Goal: Task Accomplishment & Management: Manage account settings

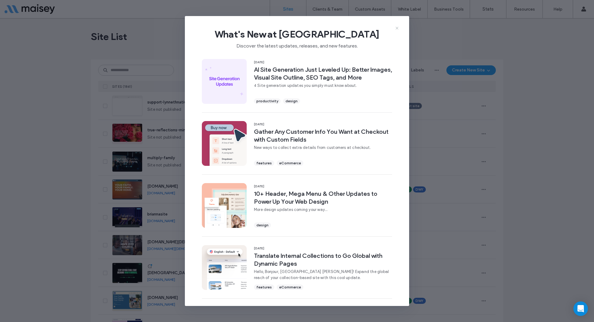
click at [398, 28] on icon at bounding box center [396, 28] width 5 height 5
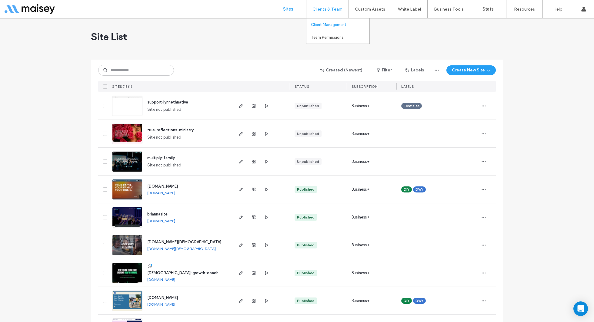
click at [322, 26] on label "Client Management" at bounding box center [328, 24] width 35 height 5
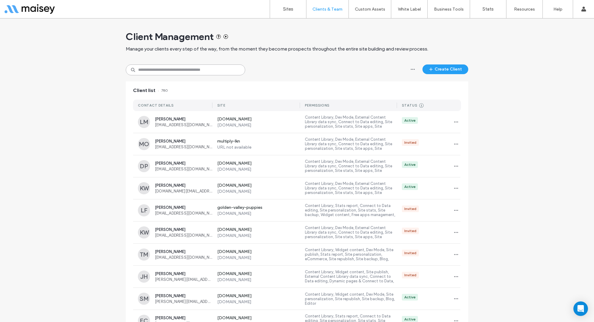
click at [157, 68] on input at bounding box center [185, 70] width 119 height 11
paste input "**********"
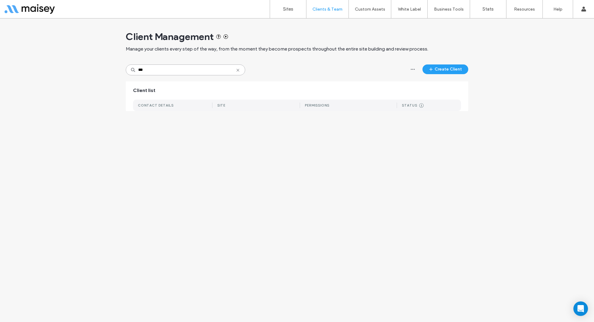
type input "***"
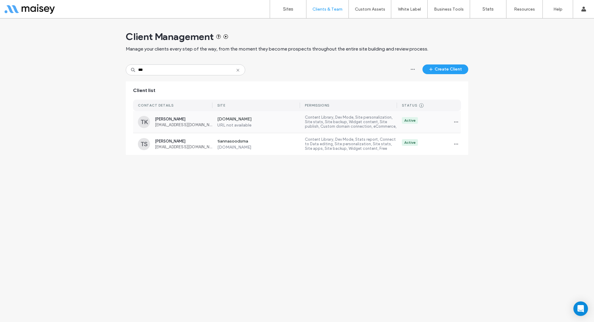
click at [212, 128] on div "[DOMAIN_NAME] URL not available Content Library, Dev Mode, Site personalization…" at bounding box center [336, 122] width 248 height 22
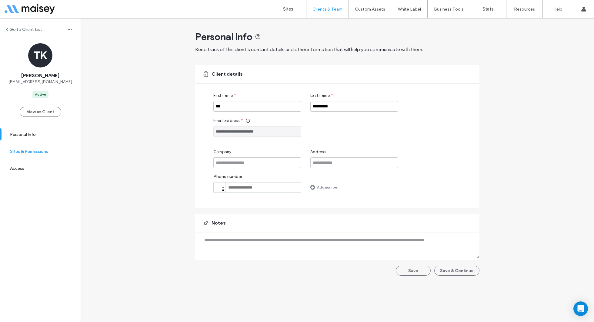
click at [35, 148] on link "Sites & Permissions" at bounding box center [40, 151] width 81 height 17
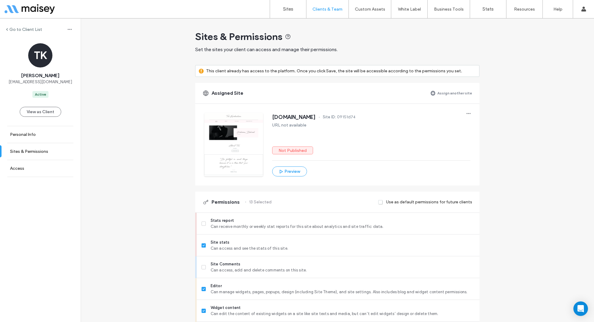
click at [36, 76] on span "[PERSON_NAME]" at bounding box center [40, 75] width 38 height 7
copy span "[PERSON_NAME]"
click at [290, 115] on span "[DOMAIN_NAME]" at bounding box center [294, 117] width 44 height 6
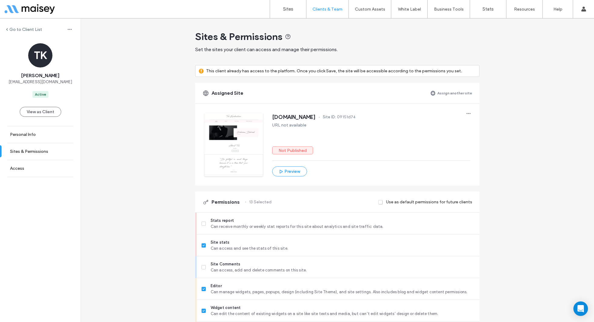
click at [290, 115] on span "[DOMAIN_NAME]" at bounding box center [294, 117] width 44 height 6
copy span "[DOMAIN_NAME]"
